Goal: Task Accomplishment & Management: Use online tool/utility

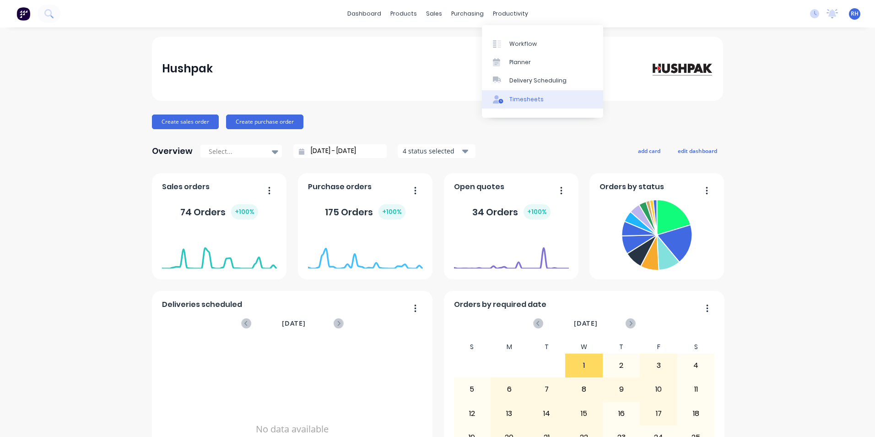
click at [521, 96] on div "Timesheets" at bounding box center [527, 99] width 34 height 8
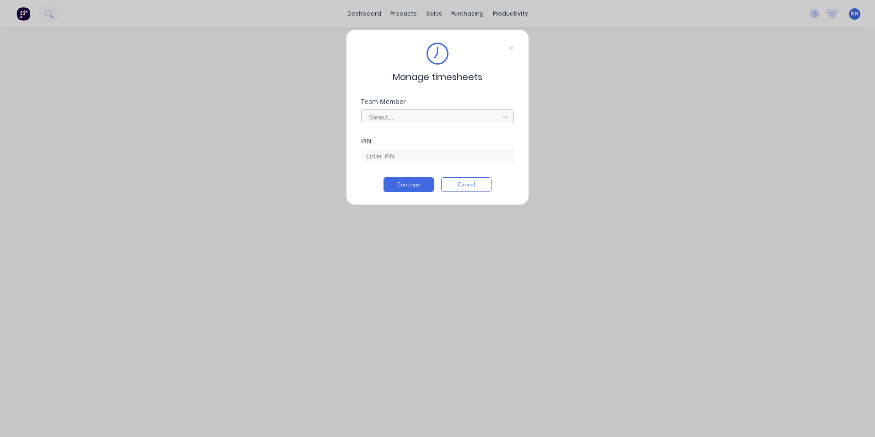
click at [396, 111] on div at bounding box center [431, 116] width 125 height 11
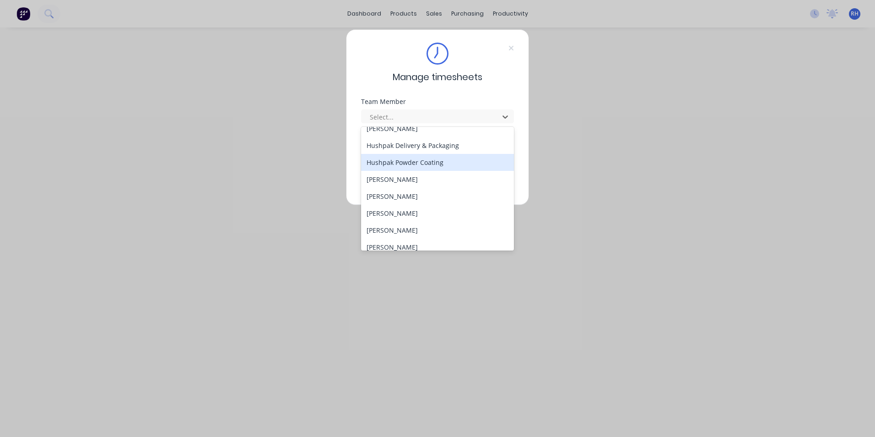
scroll to position [412, 0]
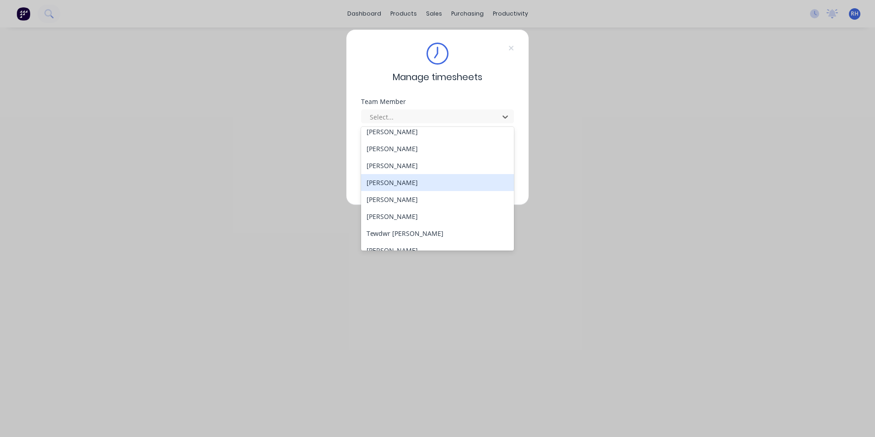
click at [408, 185] on div "[PERSON_NAME]" at bounding box center [437, 182] width 153 height 17
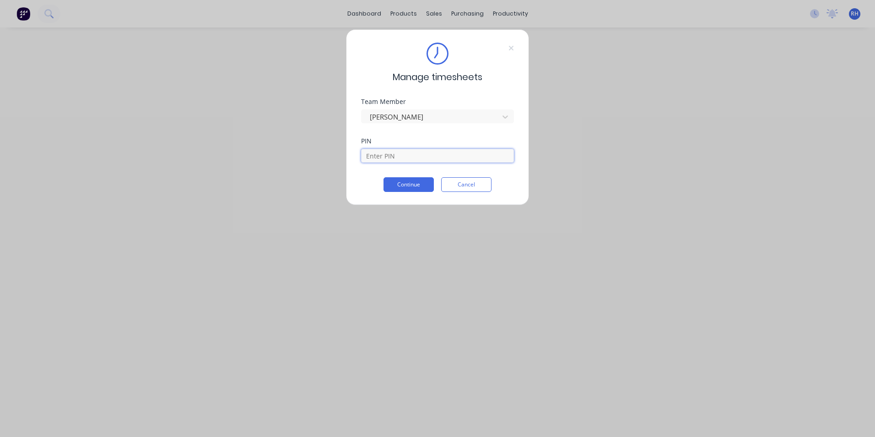
click at [403, 155] on input at bounding box center [437, 156] width 153 height 14
type input "1904"
click at [419, 187] on button "Continue" at bounding box center [409, 184] width 50 height 15
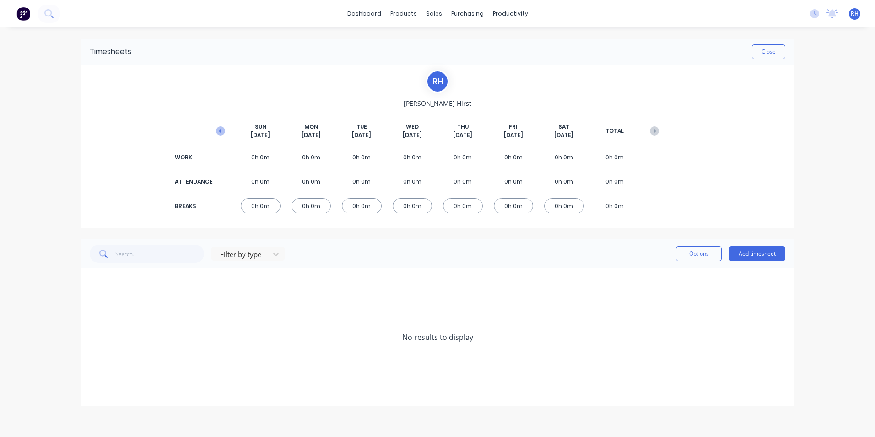
click at [222, 131] on icon "button" at bounding box center [220, 130] width 9 height 9
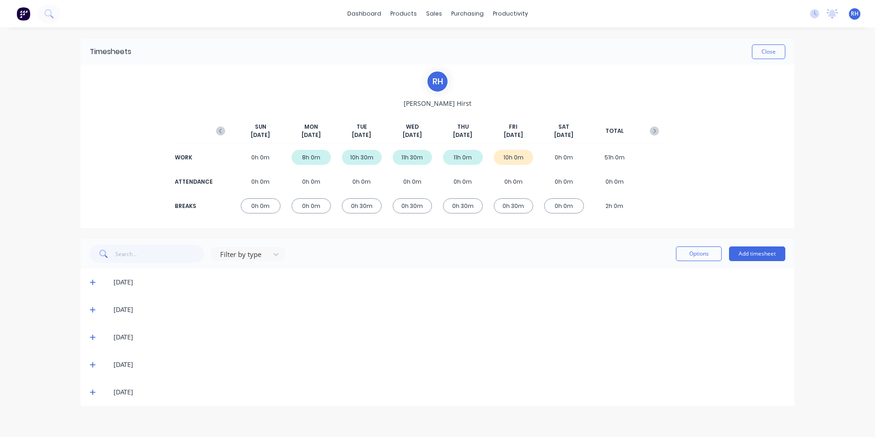
click at [94, 335] on icon at bounding box center [93, 337] width 6 height 6
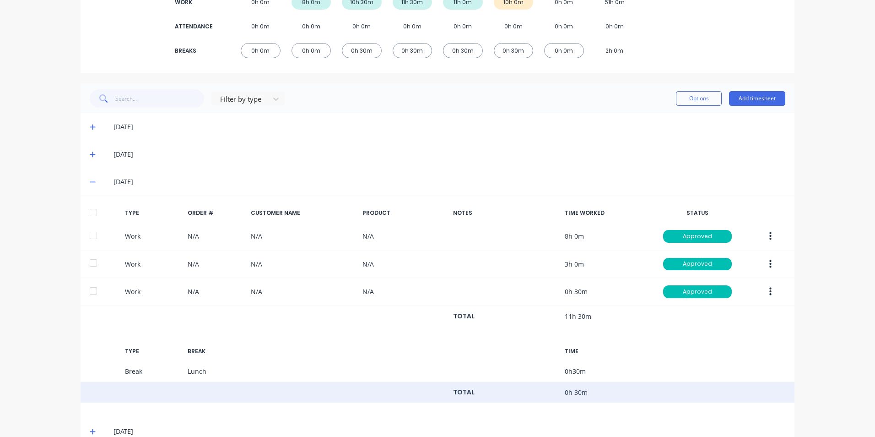
scroll to position [202, 0]
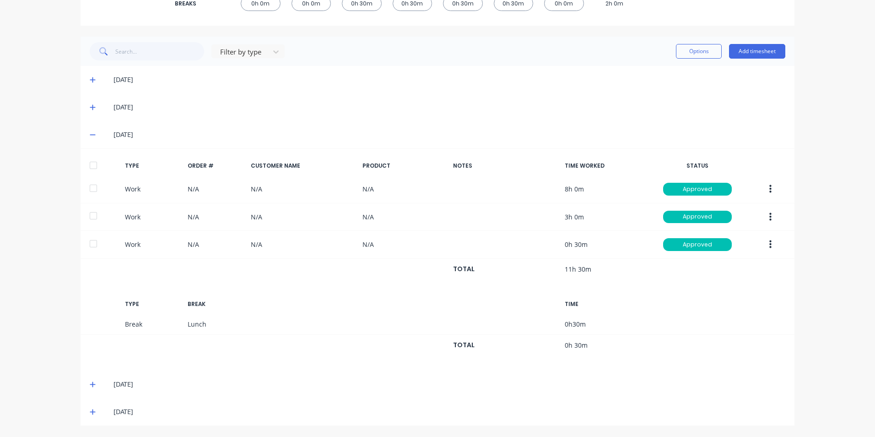
click at [91, 412] on icon at bounding box center [93, 411] width 6 height 6
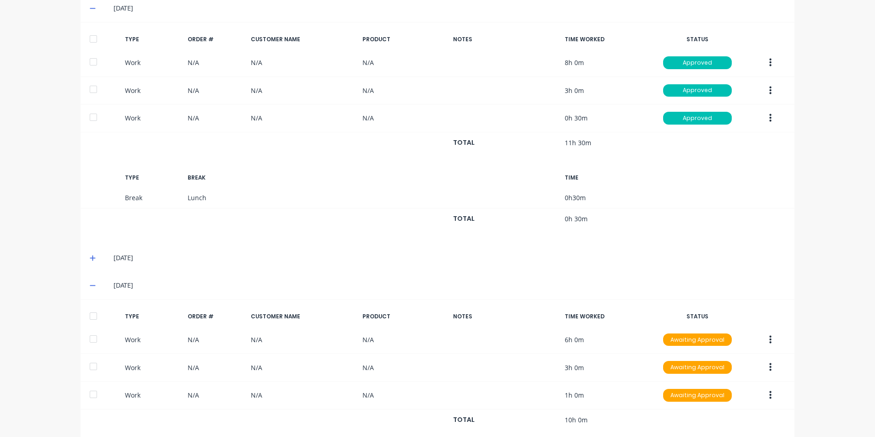
scroll to position [424, 0]
